Goal: Check status: Check status

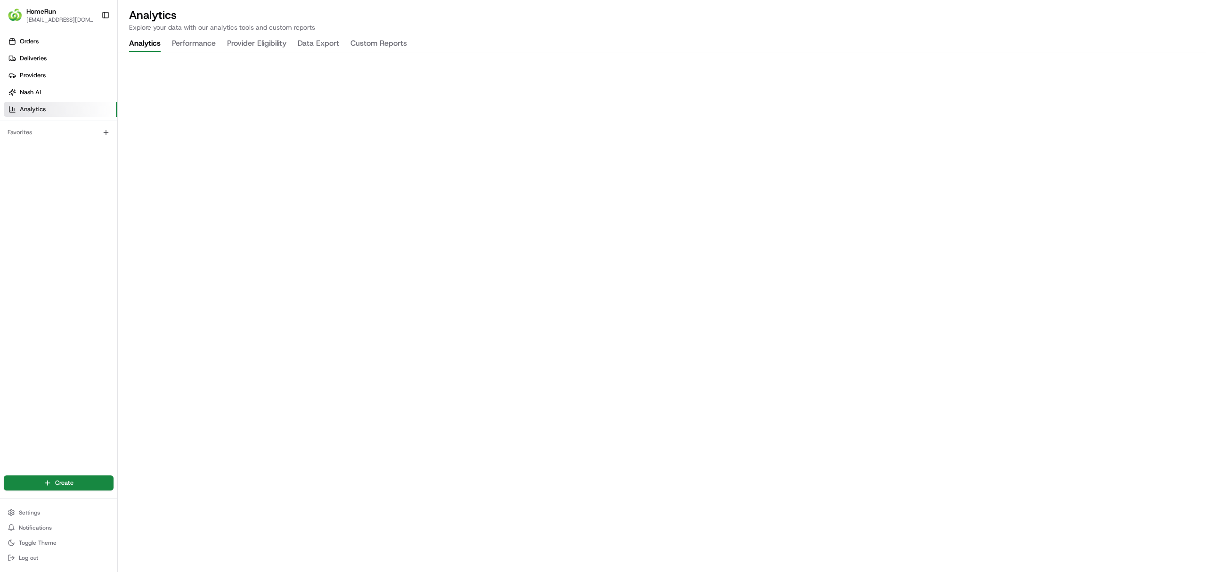
click at [140, 45] on button "Analytics" at bounding box center [145, 44] width 32 height 16
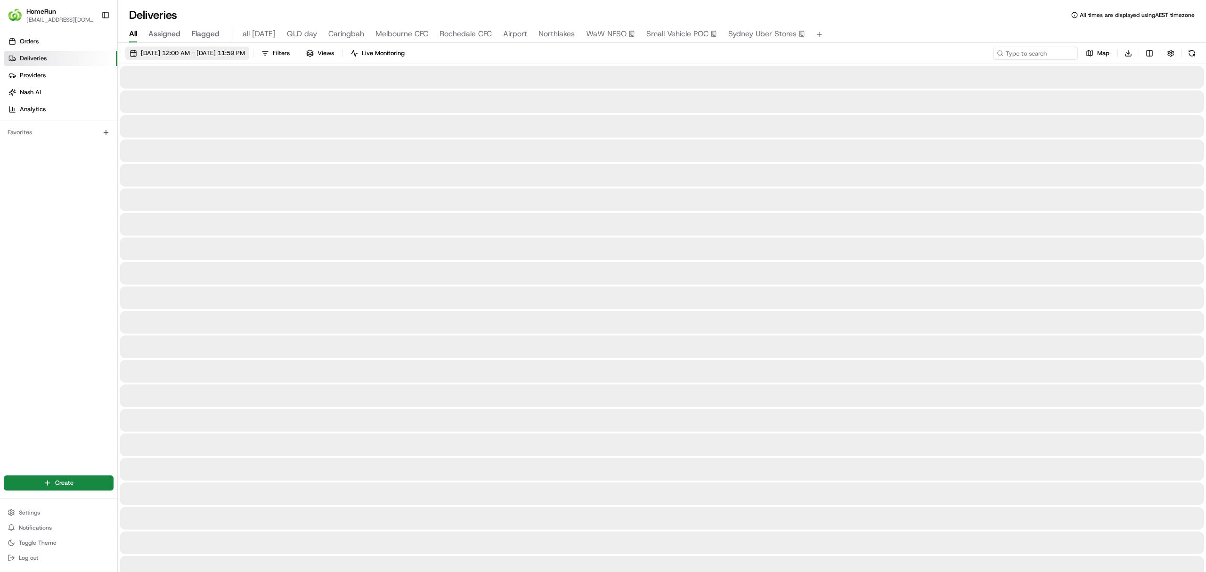
click at [191, 53] on span "[DATE] 12:00 AM - [DATE] 11:59 PM" at bounding box center [193, 53] width 104 height 8
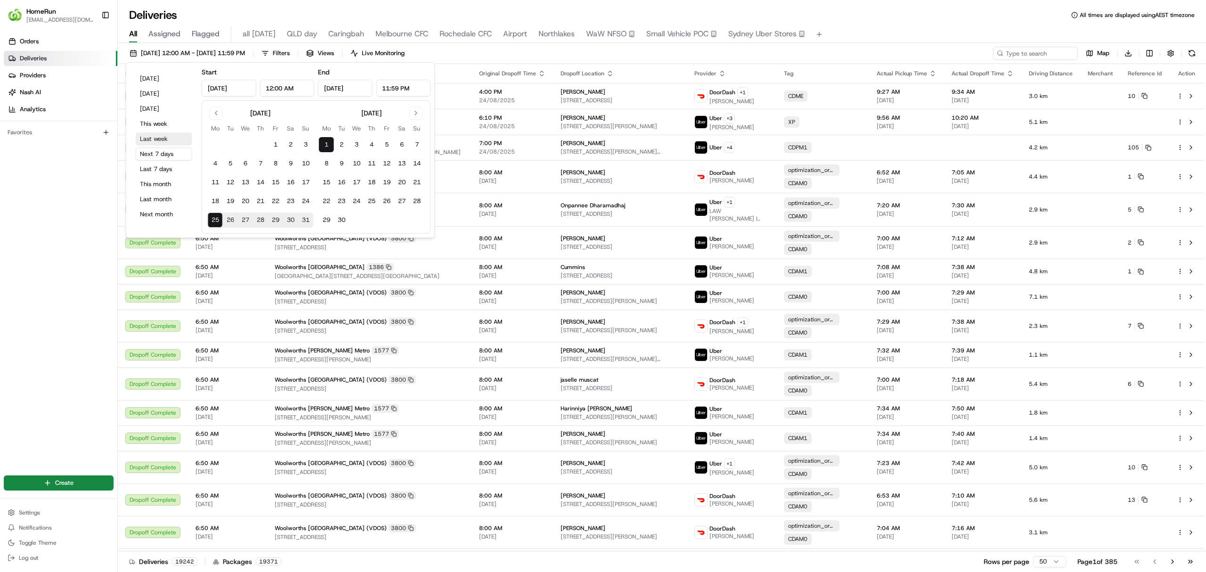
click at [158, 139] on button "Last week" at bounding box center [164, 138] width 57 height 13
type input "Aug 18, 2025"
type input "Aug 24, 2025"
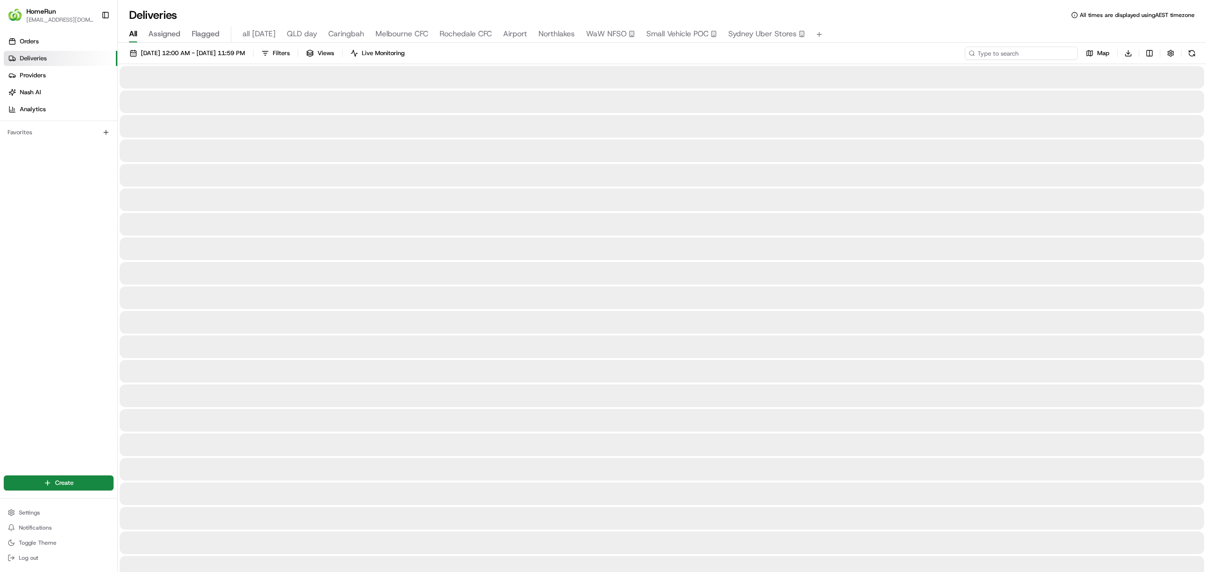
paste input "260455670"
type input "260455670"
click at [1189, 51] on button at bounding box center [1192, 53] width 13 height 13
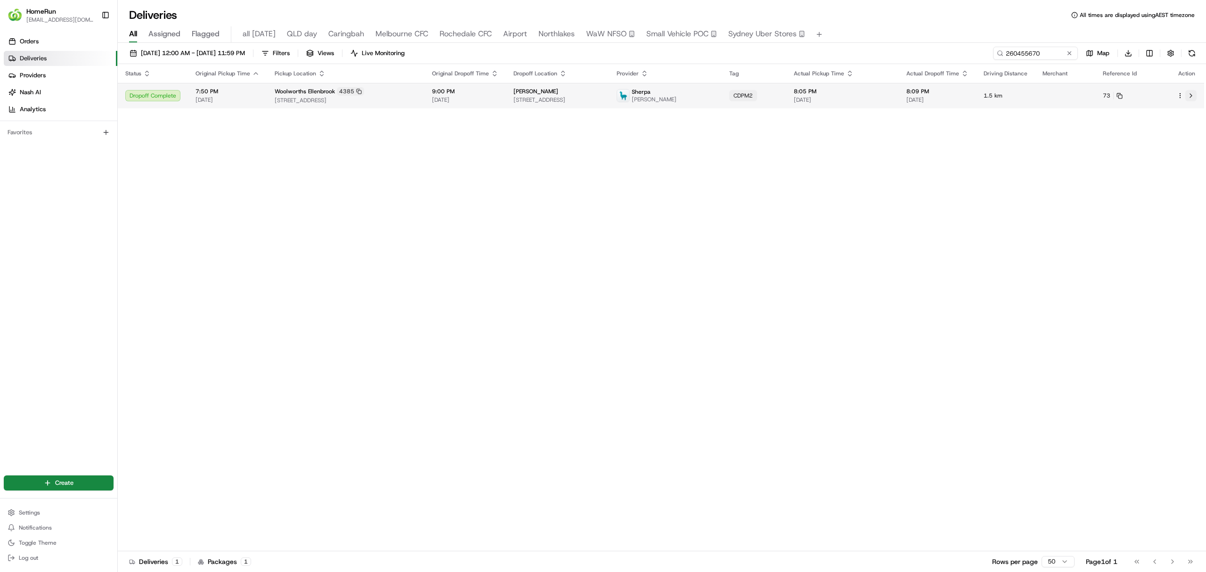
click at [1193, 96] on button at bounding box center [1191, 95] width 11 height 11
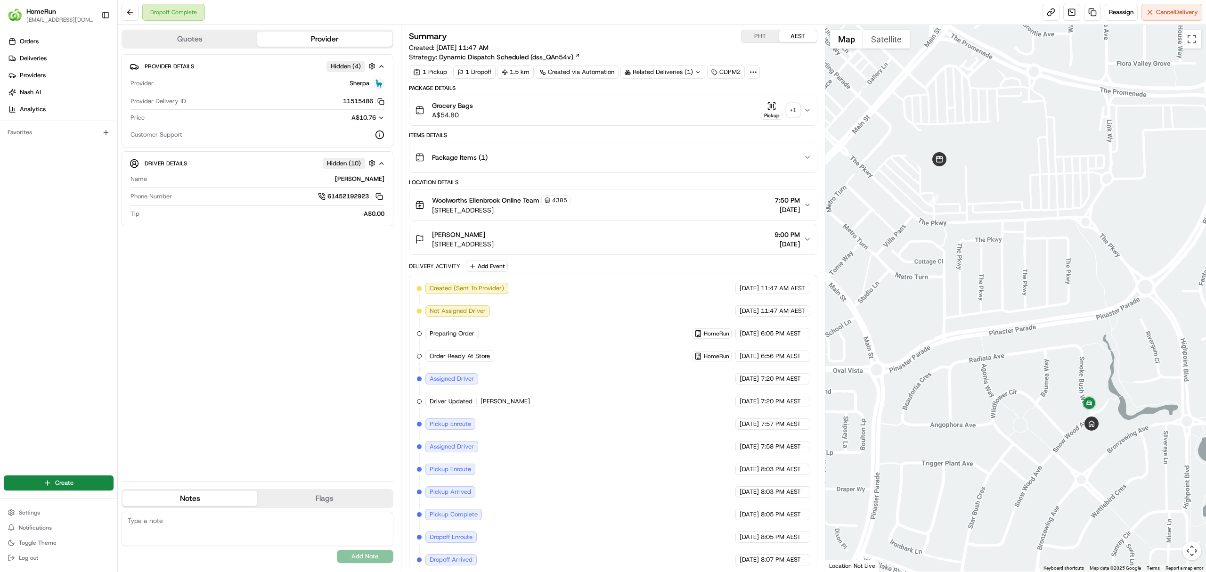
click at [790, 110] on div "+ 1" at bounding box center [793, 110] width 13 height 13
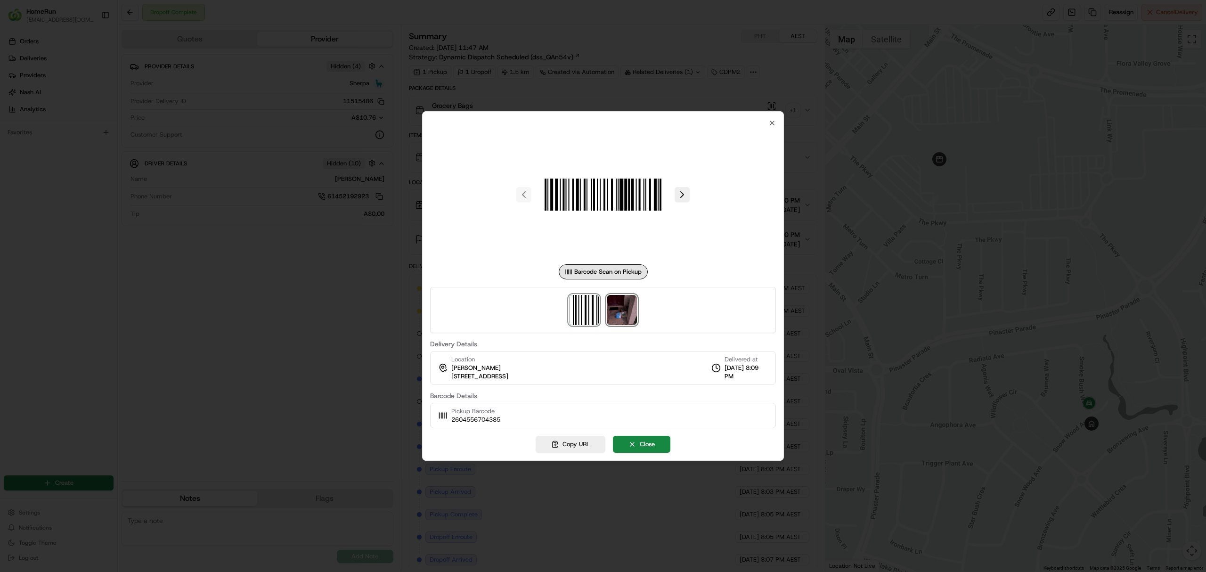
click at [618, 310] on img at bounding box center [622, 310] width 30 height 30
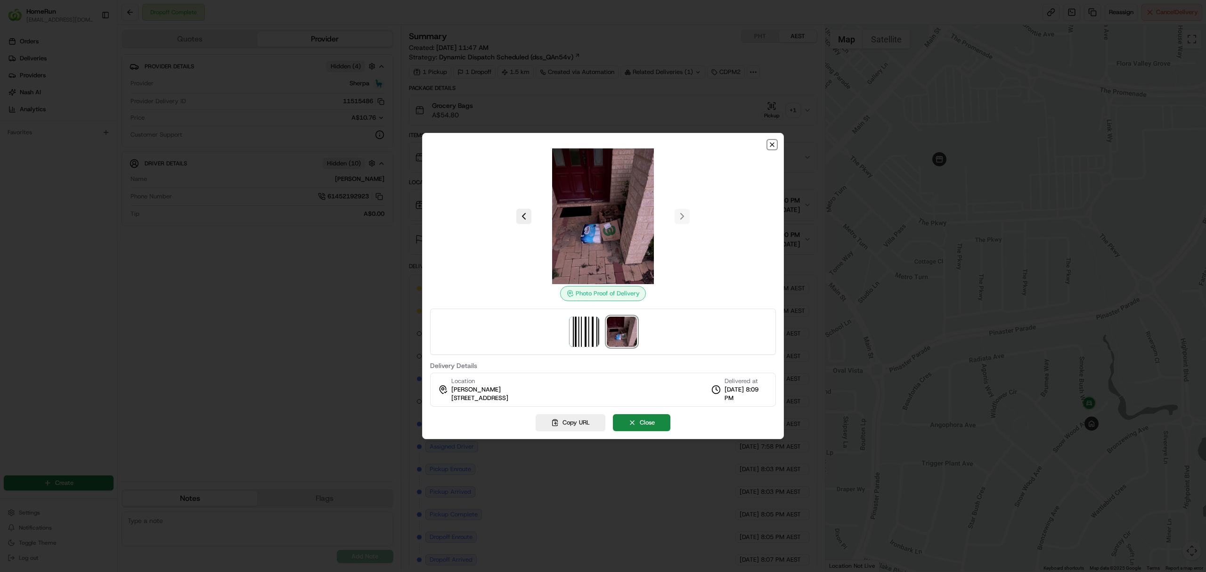
click at [773, 146] on icon "button" at bounding box center [773, 145] width 8 height 8
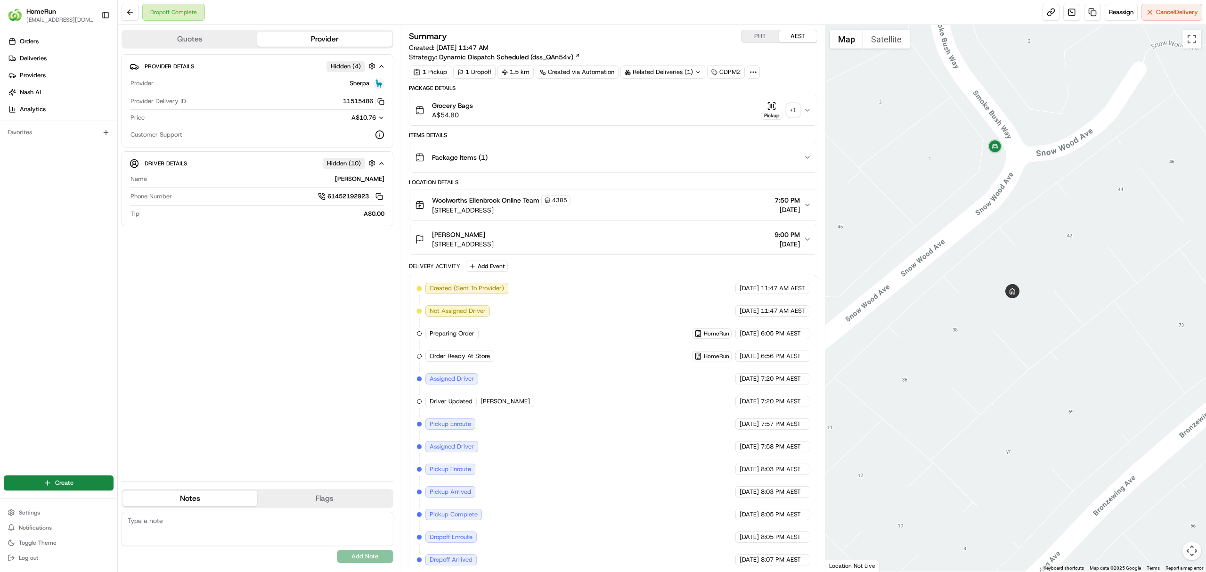
drag, startPoint x: 1033, startPoint y: 408, endPoint x: 891, endPoint y: 161, distance: 285.2
click at [891, 161] on div at bounding box center [1016, 298] width 381 height 547
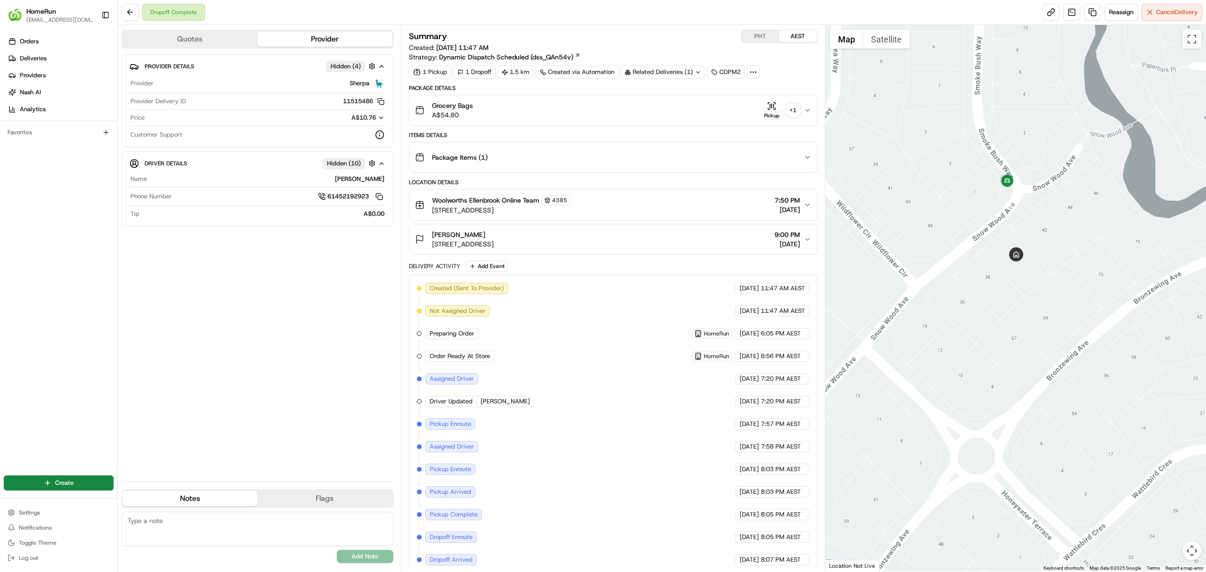
drag, startPoint x: 527, startPoint y: 247, endPoint x: 434, endPoint y: 249, distance: 92.9
click at [434, 249] on span "[STREET_ADDRESS]" at bounding box center [463, 243] width 62 height 9
copy span "[STREET_ADDRESS]"
click at [789, 108] on div "+ 1" at bounding box center [793, 110] width 13 height 13
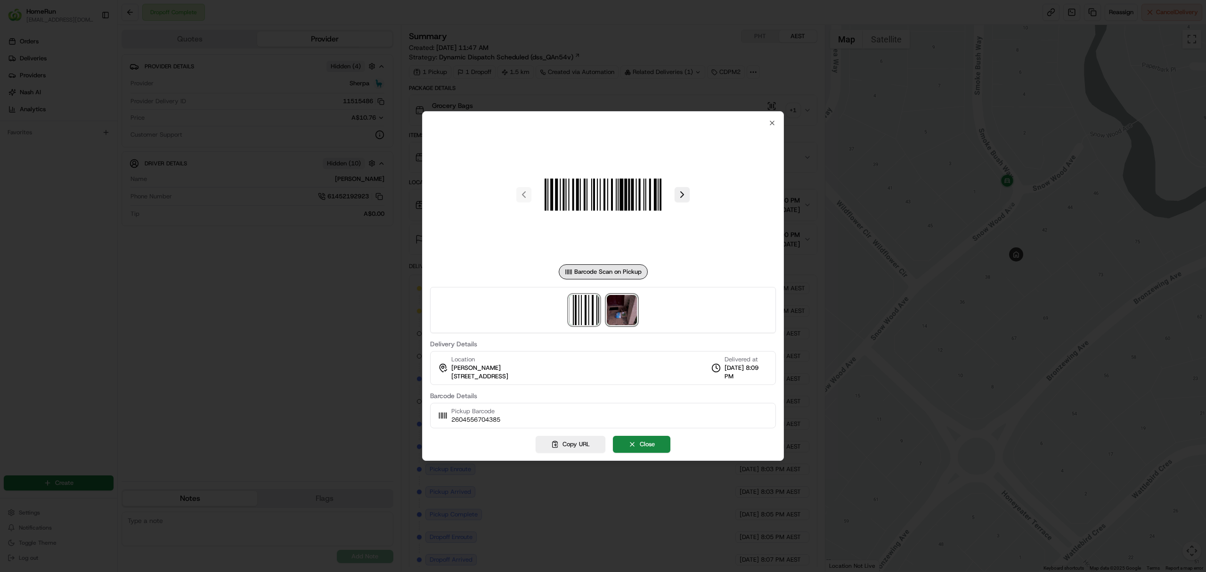
click at [617, 306] on img at bounding box center [622, 310] width 30 height 30
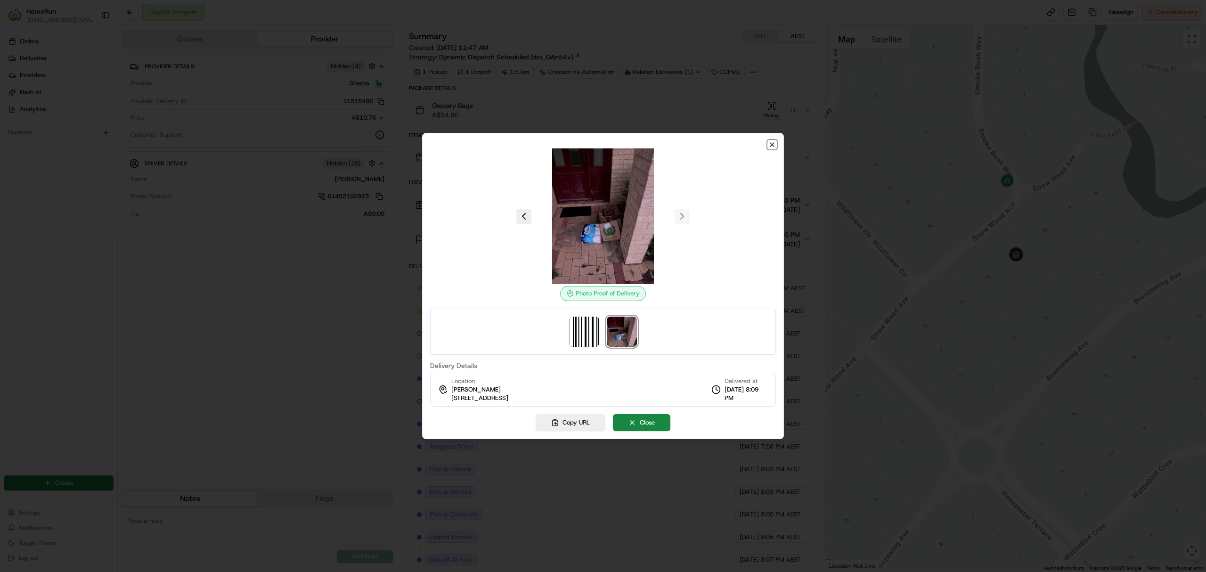
click at [769, 145] on icon "button" at bounding box center [773, 145] width 8 height 8
